Goal: Connect with others: Connect with others

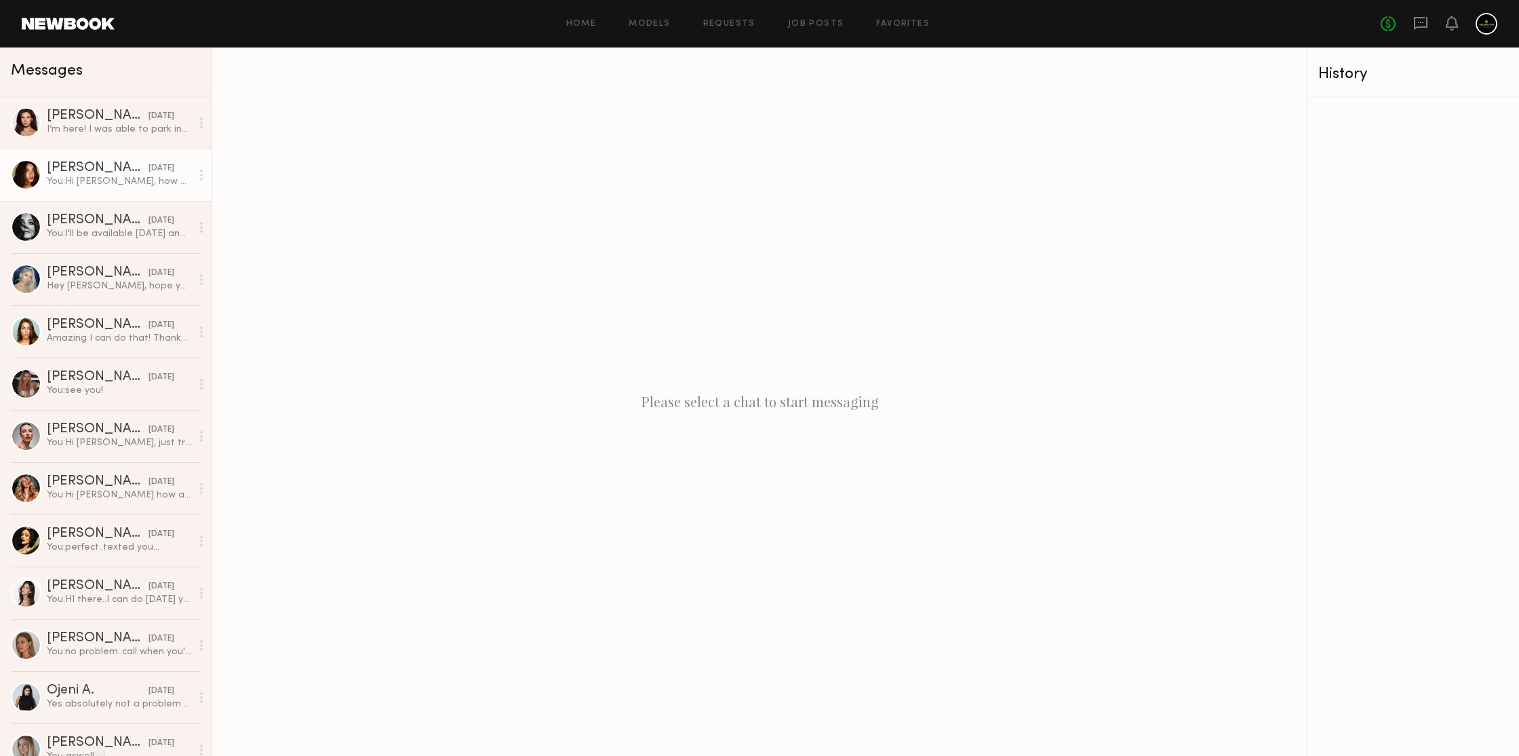
click at [71, 184] on div "You: Hi Jessica, how are you? Just wanted to touch base and see if you're still…" at bounding box center [119, 181] width 144 height 13
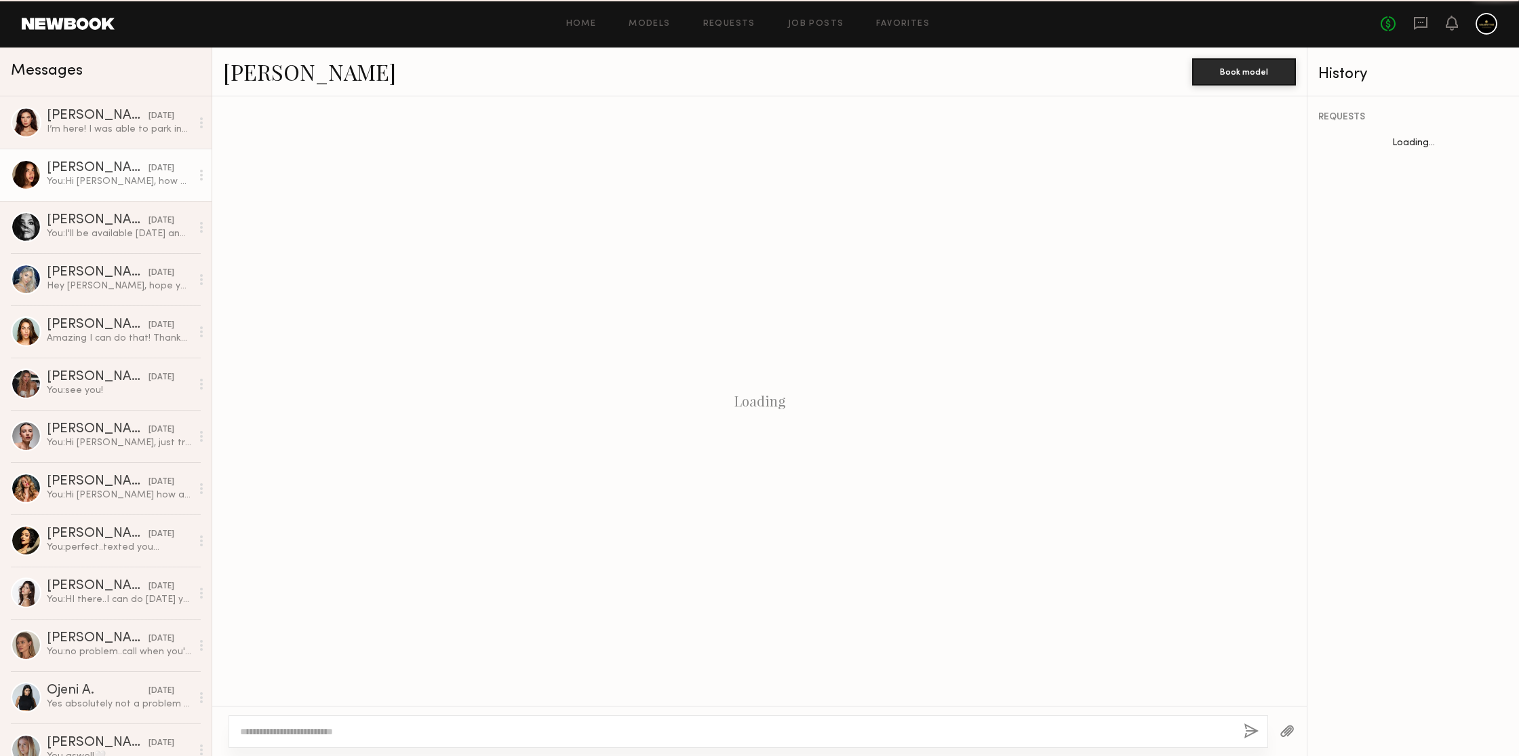
scroll to position [960, 0]
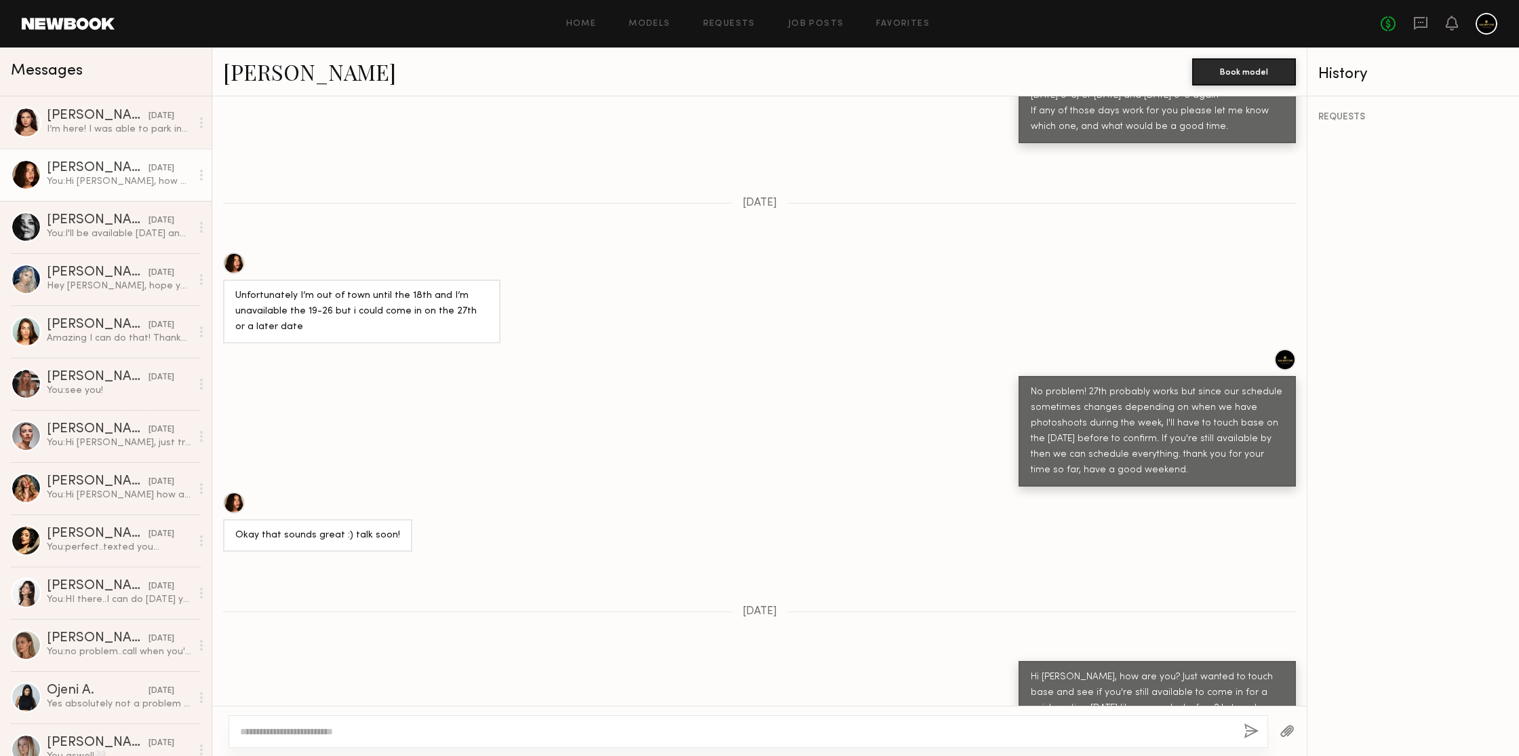
click at [395, 71] on div "Jessica N." at bounding box center [707, 71] width 969 height 29
click at [410, 728] on textarea at bounding box center [736, 731] width 993 height 14
type textarea "**********"
click at [1253, 728] on button "button" at bounding box center [1251, 731] width 15 height 17
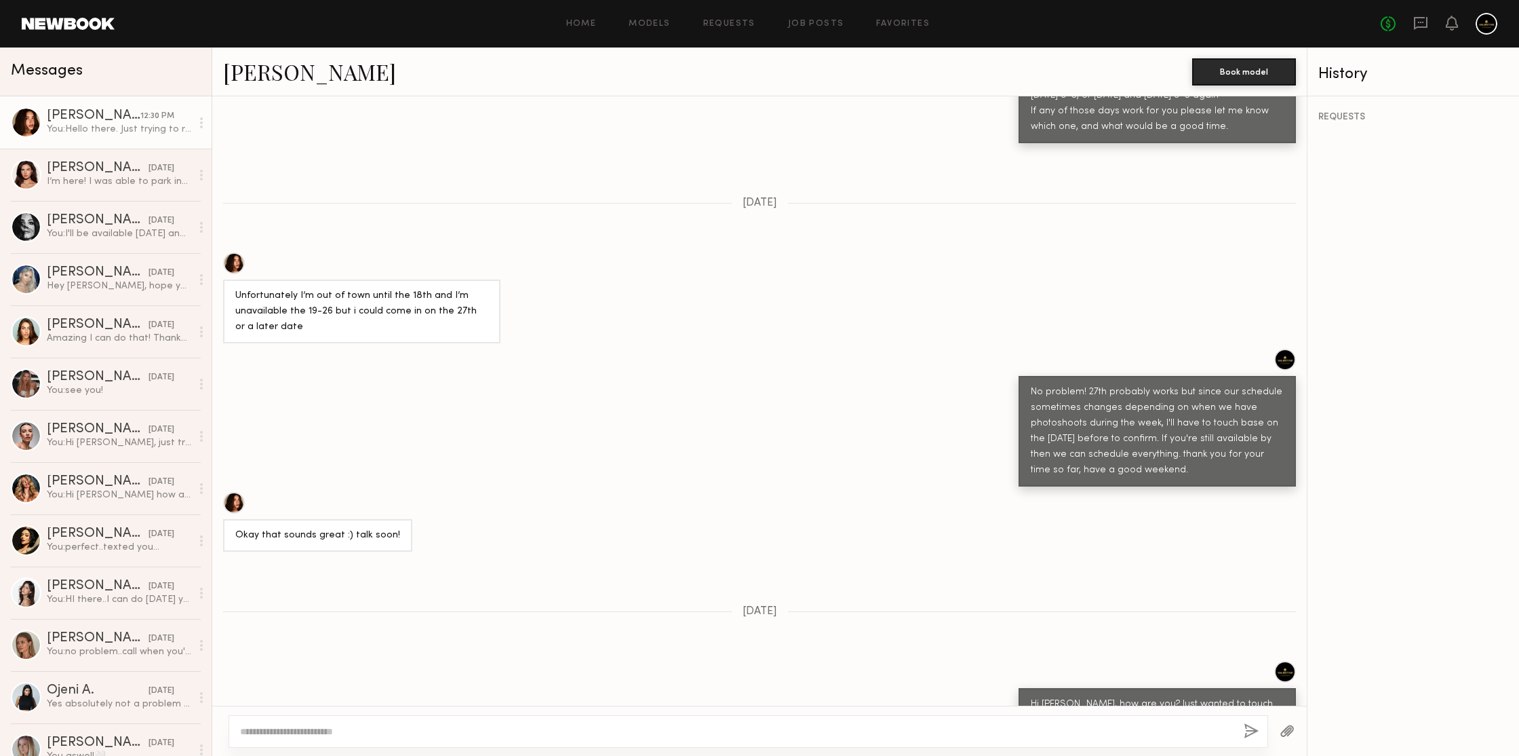
scroll to position [1263, 0]
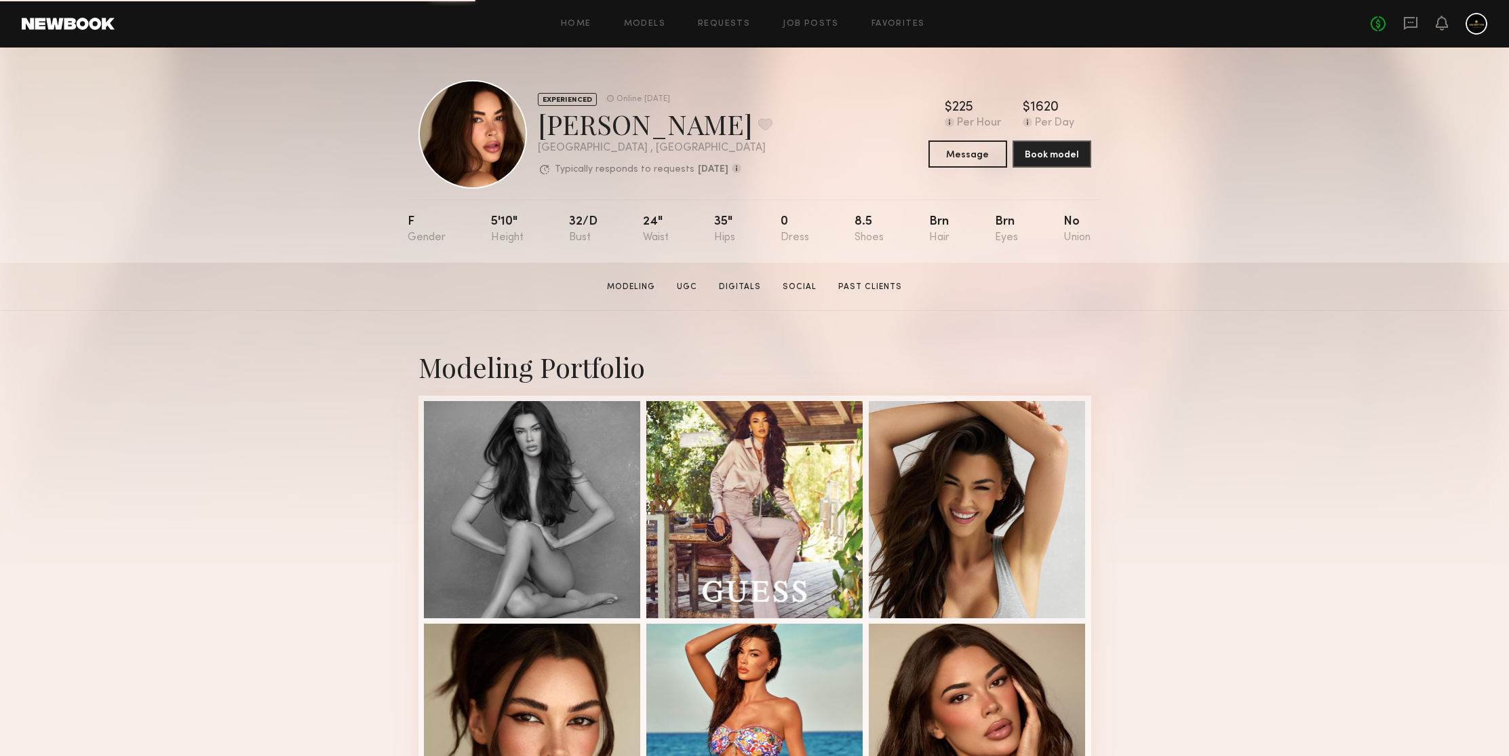
click at [1190, 342] on div "Modeling Portfolio View More" at bounding box center [754, 616] width 1509 height 611
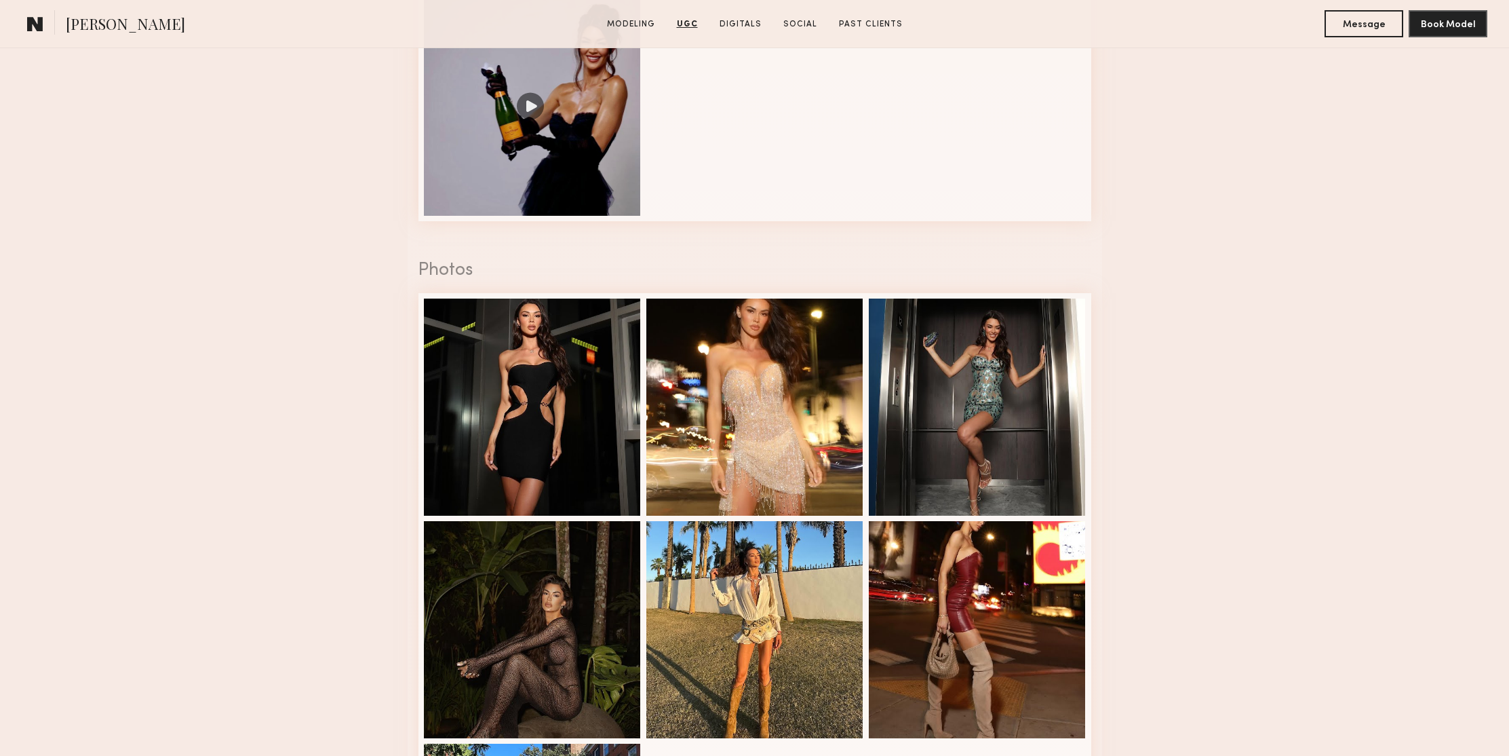
scroll to position [1396, 0]
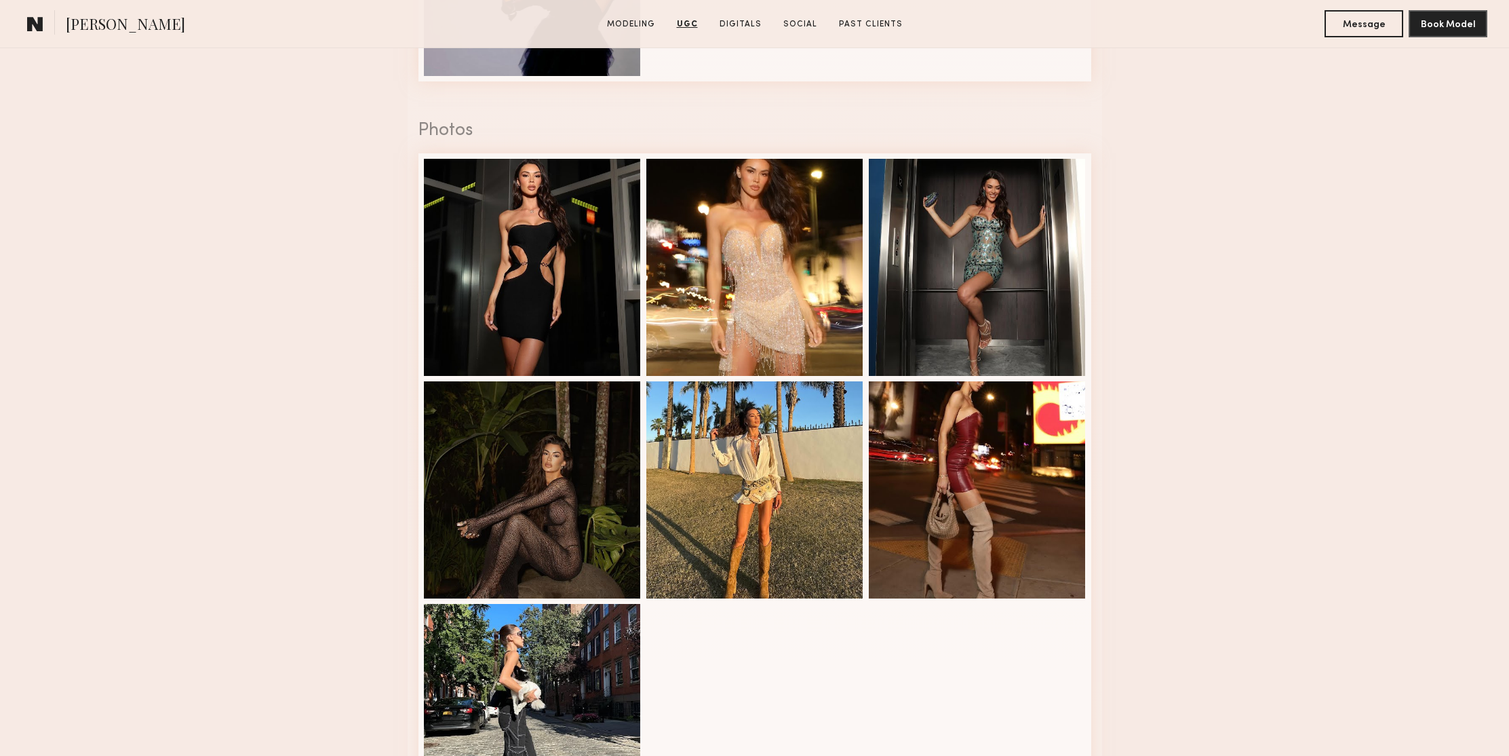
click at [1270, 315] on nb-model-profile-ugc-container "User Generated Content Videos 1 of 4 Photos 1 of 7" at bounding box center [754, 191] width 1509 height 1333
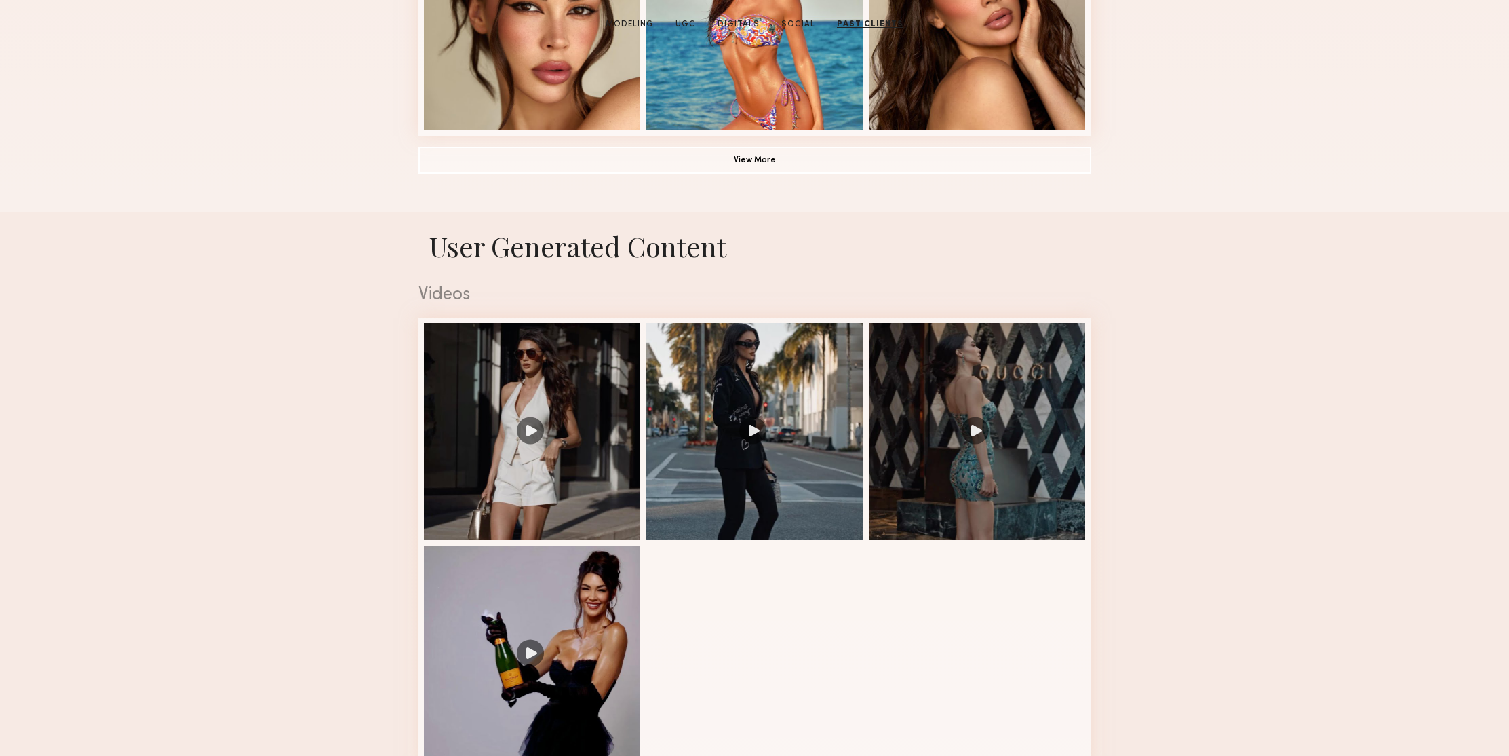
scroll to position [0, 0]
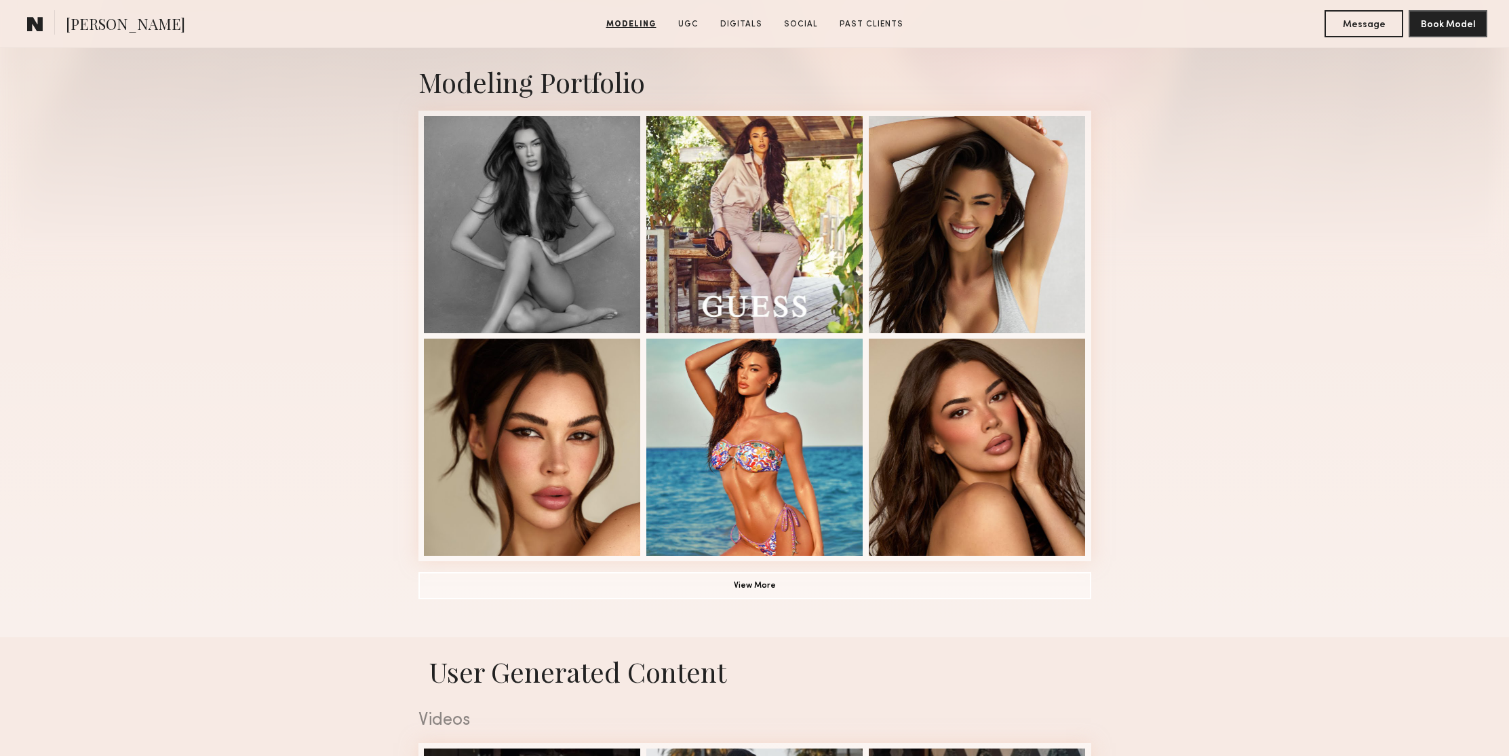
scroll to position [588, 0]
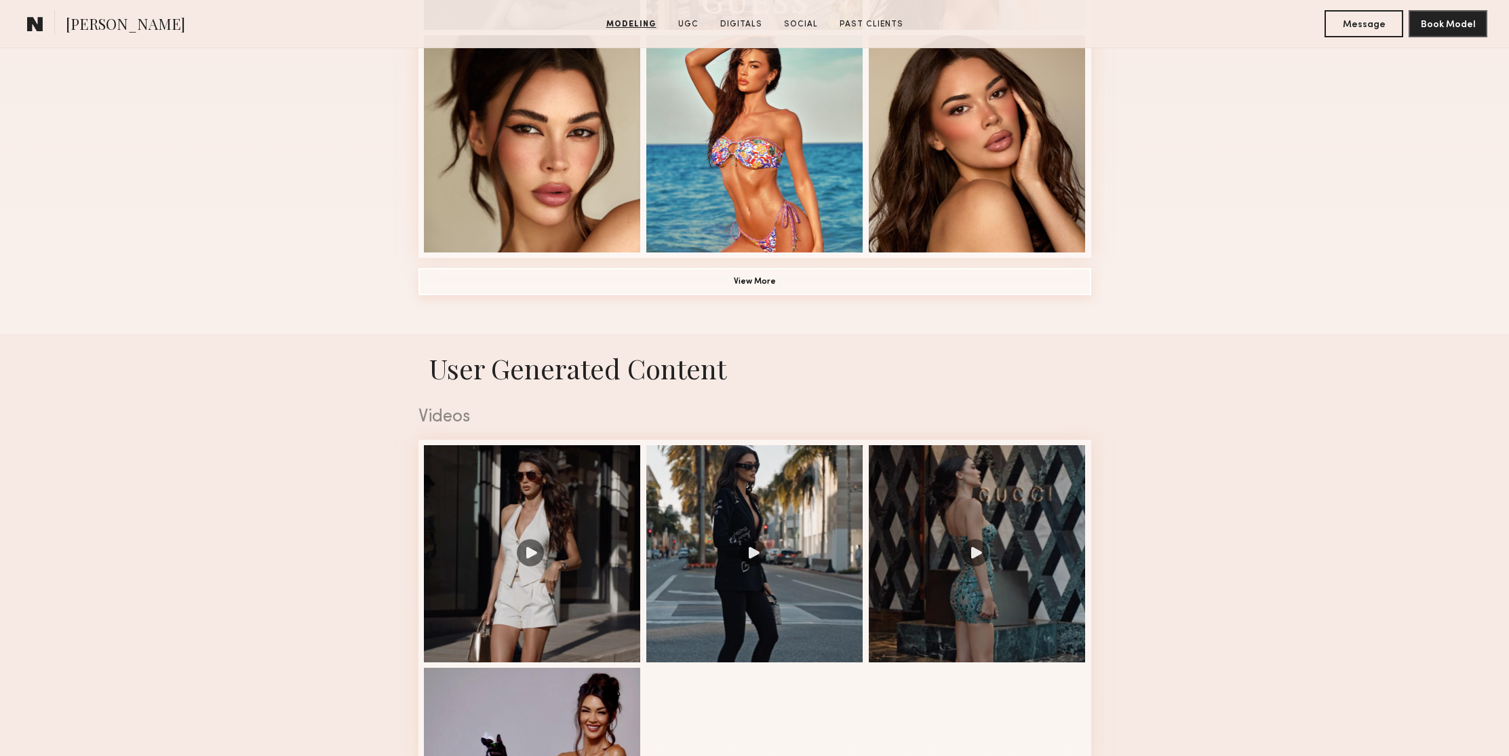
click at [789, 276] on button "View More" at bounding box center [754, 281] width 673 height 27
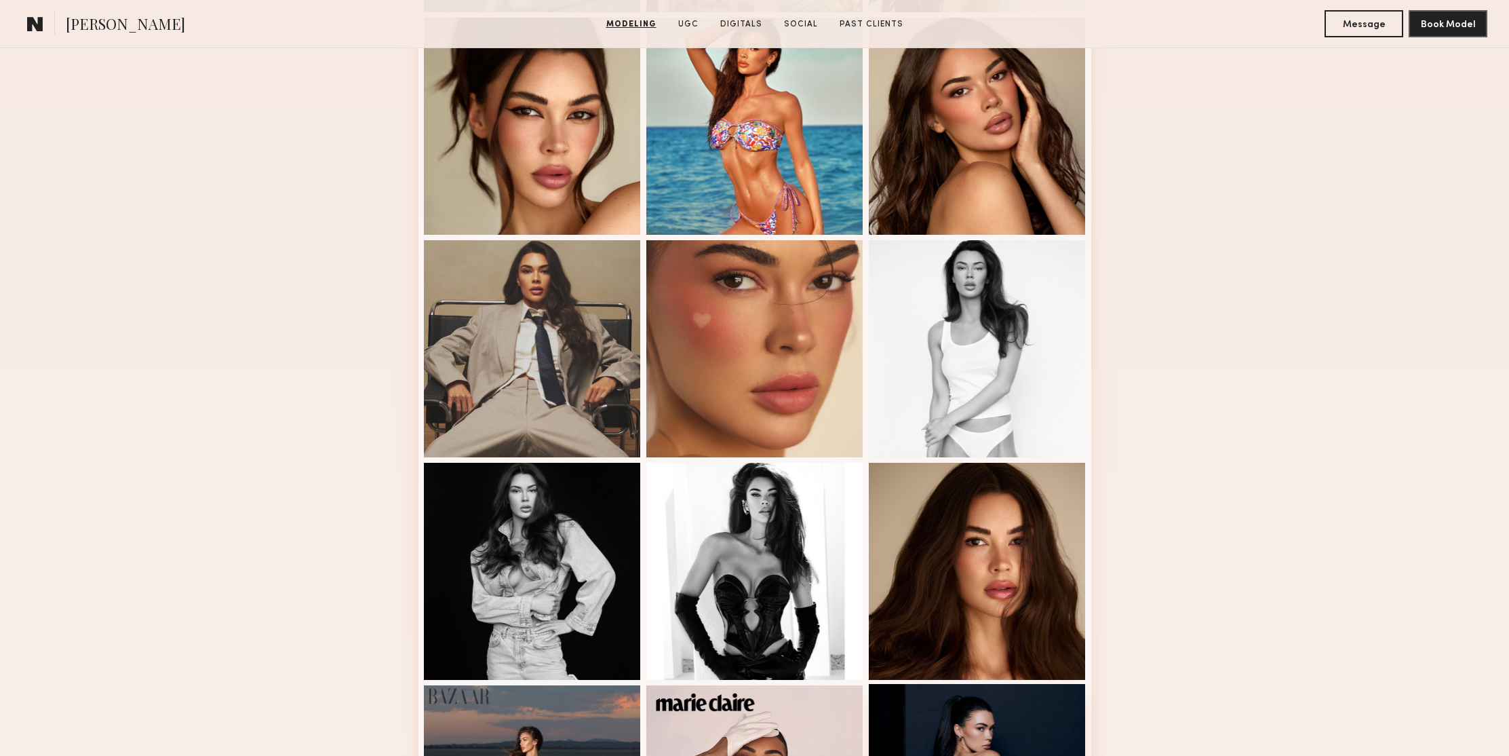
scroll to position [1293, 0]
